Goal: Task Accomplishment & Management: Manage account settings

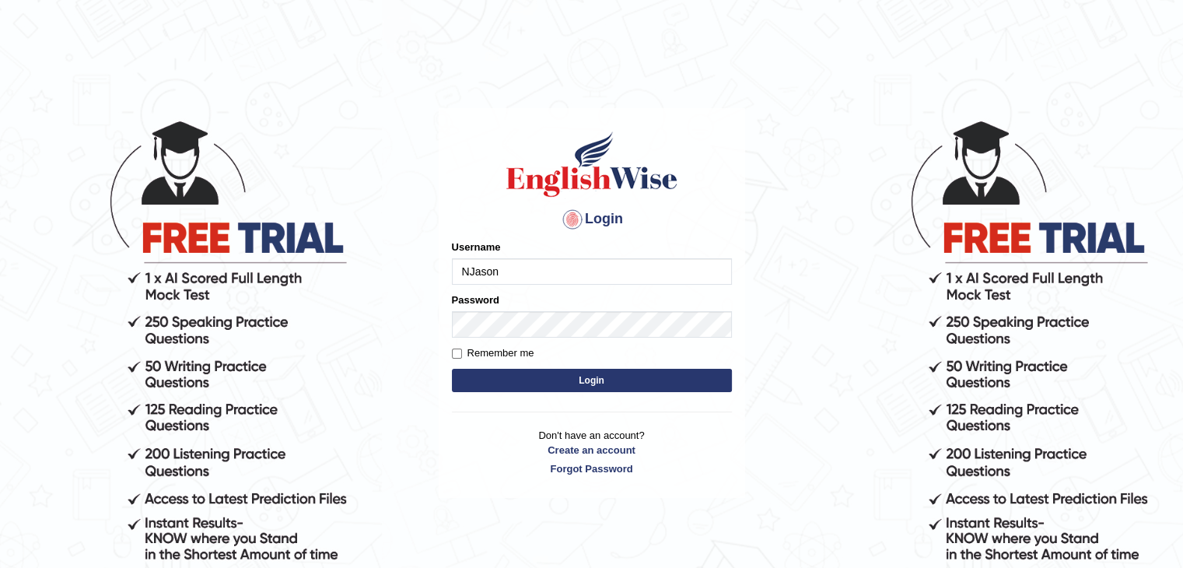
type input "NJason"
click at [401, 327] on body "Login Please fix the following errors: Username NJason Password Remember me Log…" at bounding box center [591, 343] width 1183 height 568
click at [584, 378] on button "Login" at bounding box center [592, 380] width 280 height 23
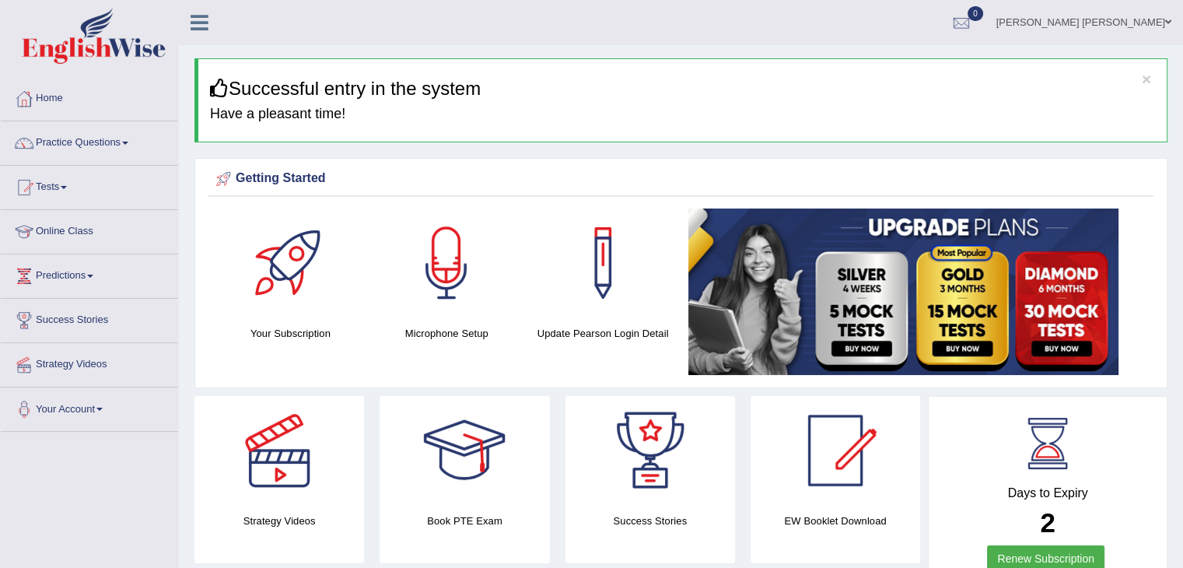
click at [461, 470] on div at bounding box center [464, 450] width 109 height 109
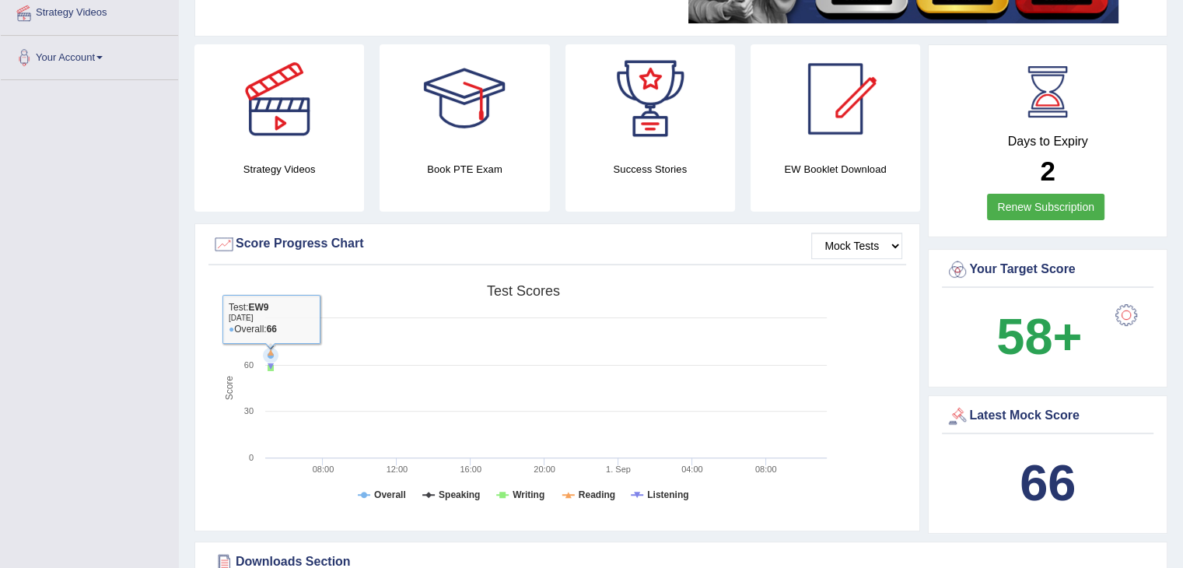
scroll to position [311, 0]
